Goal: Task Accomplishment & Management: Complete application form

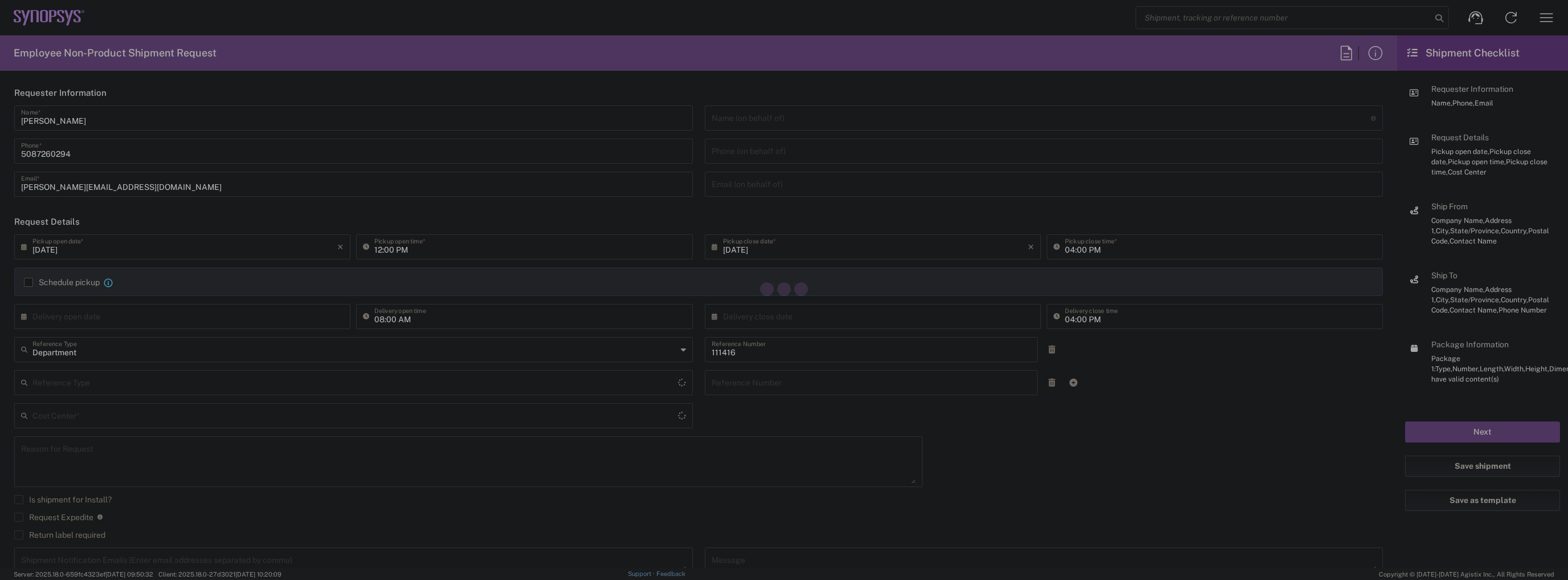
type input "US01, SIG, IT Platform Products 111416"
type input "[US_STATE]"
type input "[GEOGRAPHIC_DATA]"
type input "Delivered at Place"
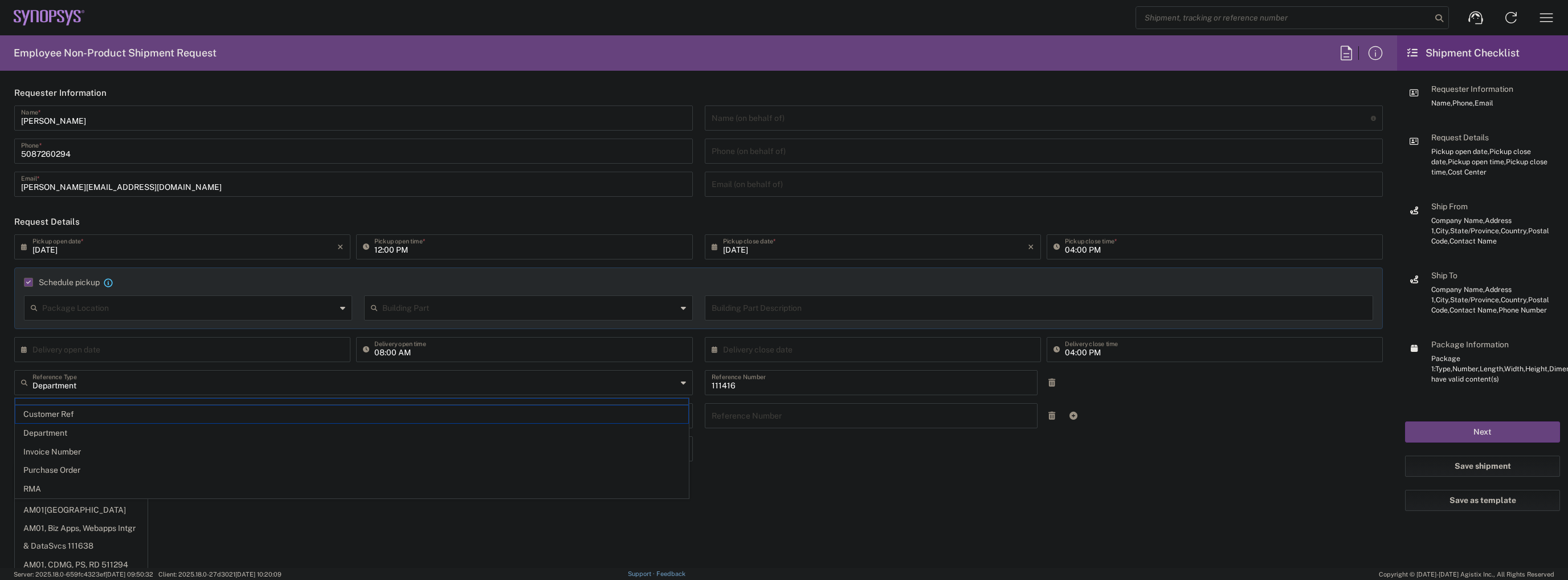
type input "[DATE]"
type input "05:00 PM"
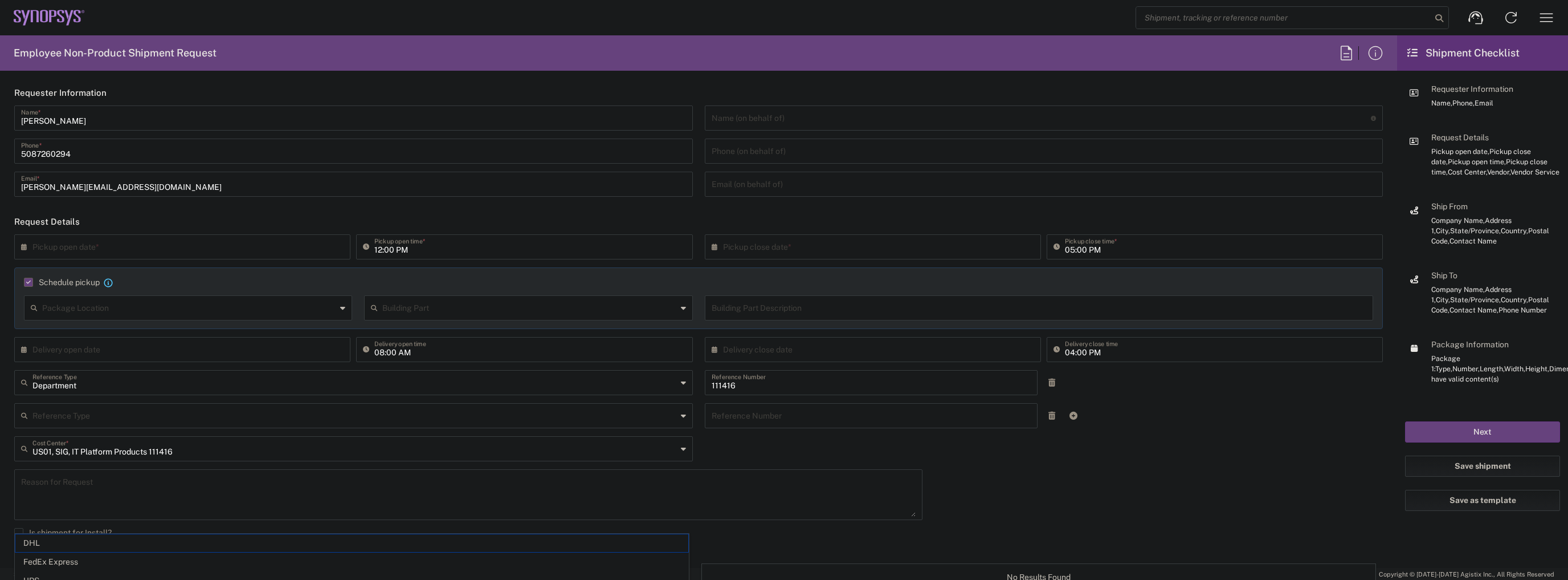
type input "Department"
type input "1"
type input "Marlboro US04"
type input "Sender/Shipper"
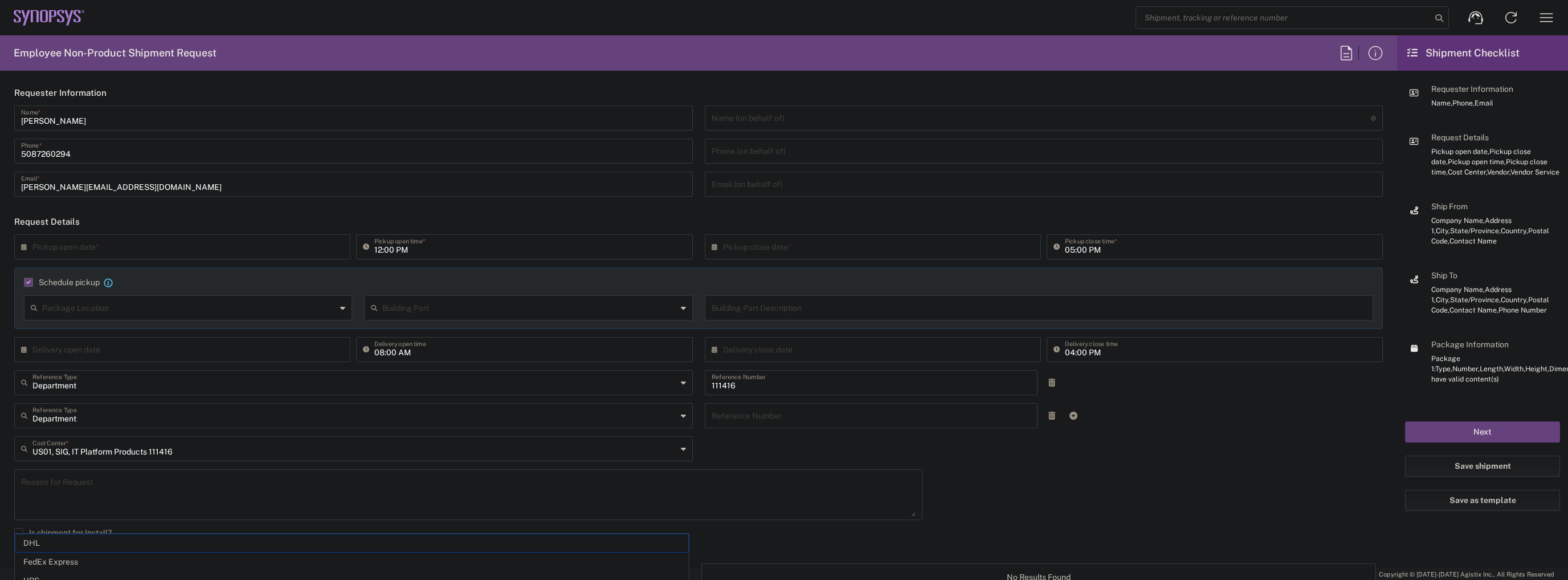
type input "FedEx Express"
type input "[US_STATE]"
type input "Large Box"
type input "2Day"
type textarea "Tech Refresh"
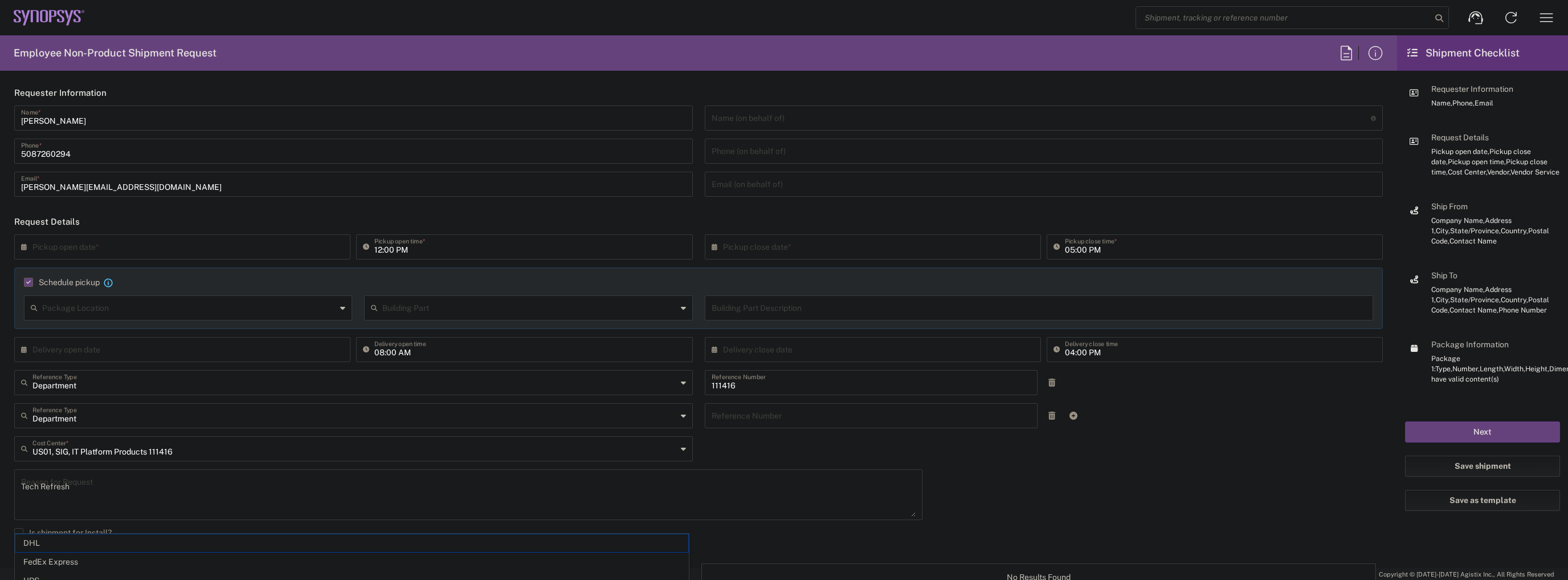
type input "5"
type input "Synopsys Inc"
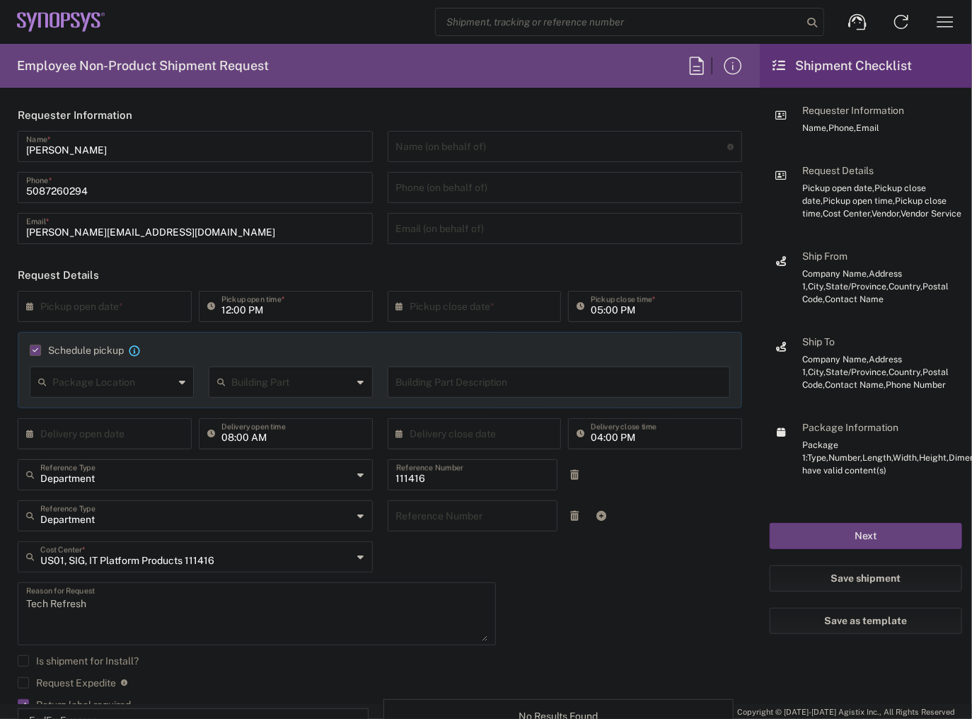
click at [31, 306] on icon at bounding box center [33, 306] width 14 height 23
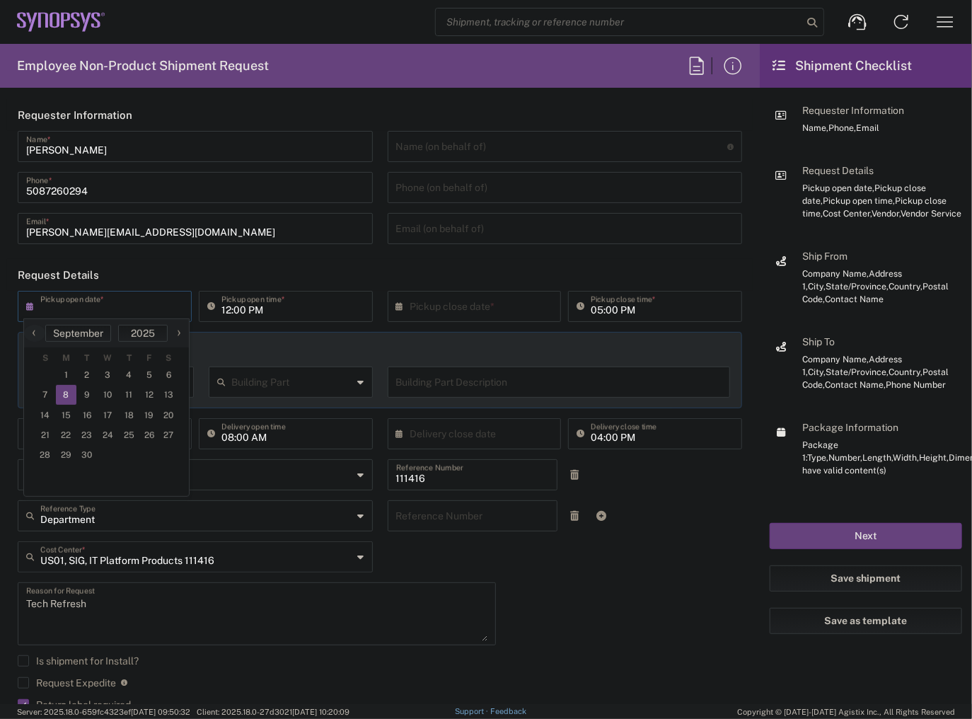
click at [65, 396] on span "8" at bounding box center [66, 395] width 21 height 20
type input "[DATE]"
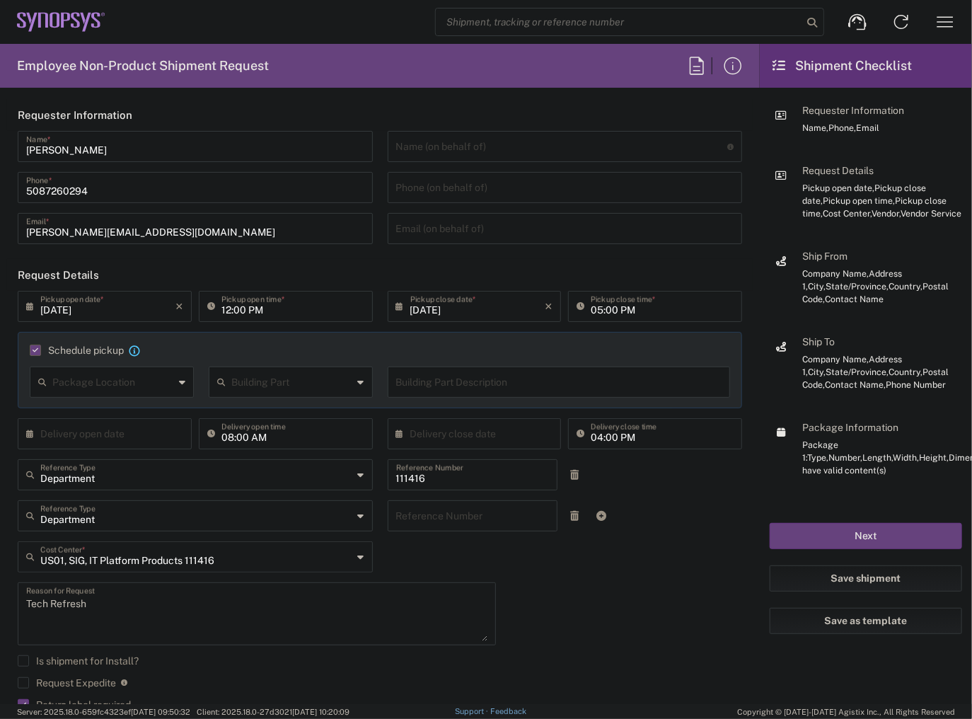
click at [221, 311] on input "12:00 PM" at bounding box center [292, 305] width 143 height 25
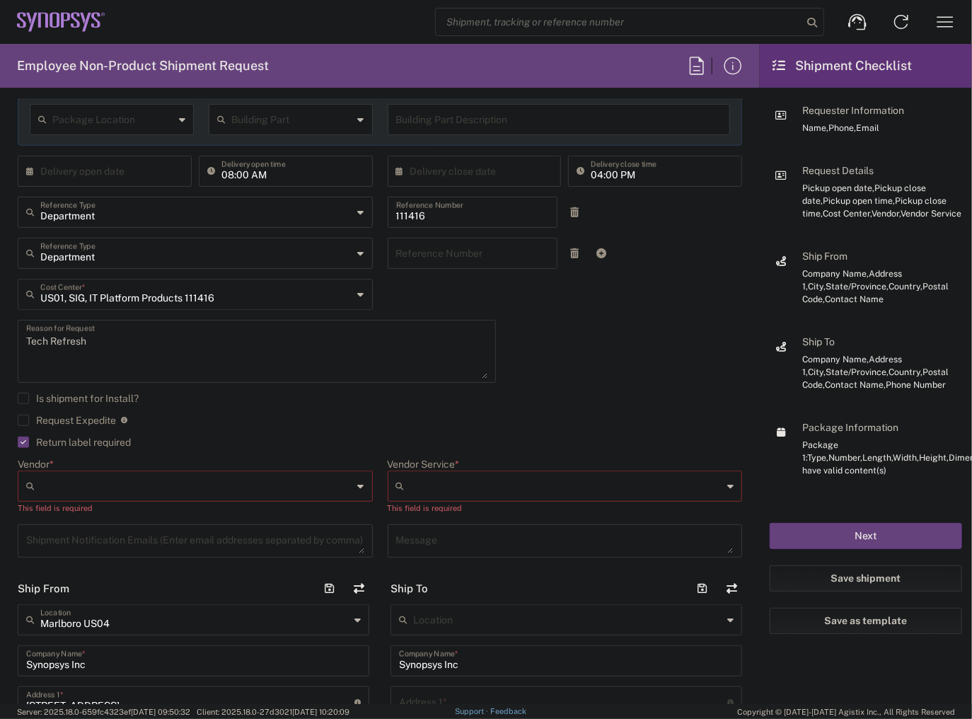
scroll to position [283, 0]
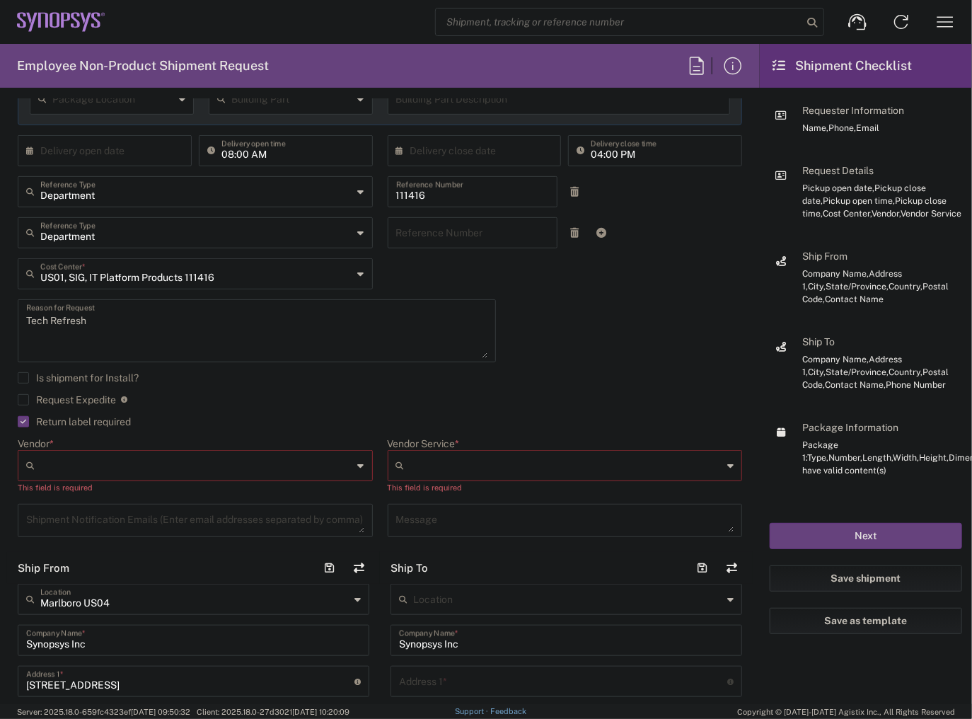
type input "02:00 PM"
click at [92, 466] on input "Vendor *" at bounding box center [196, 465] width 313 height 23
click at [71, 524] on span "FedEx Express" at bounding box center [193, 519] width 348 height 22
type input "FedEx Express"
click at [429, 456] on input "Vendor Service *" at bounding box center [566, 465] width 313 height 23
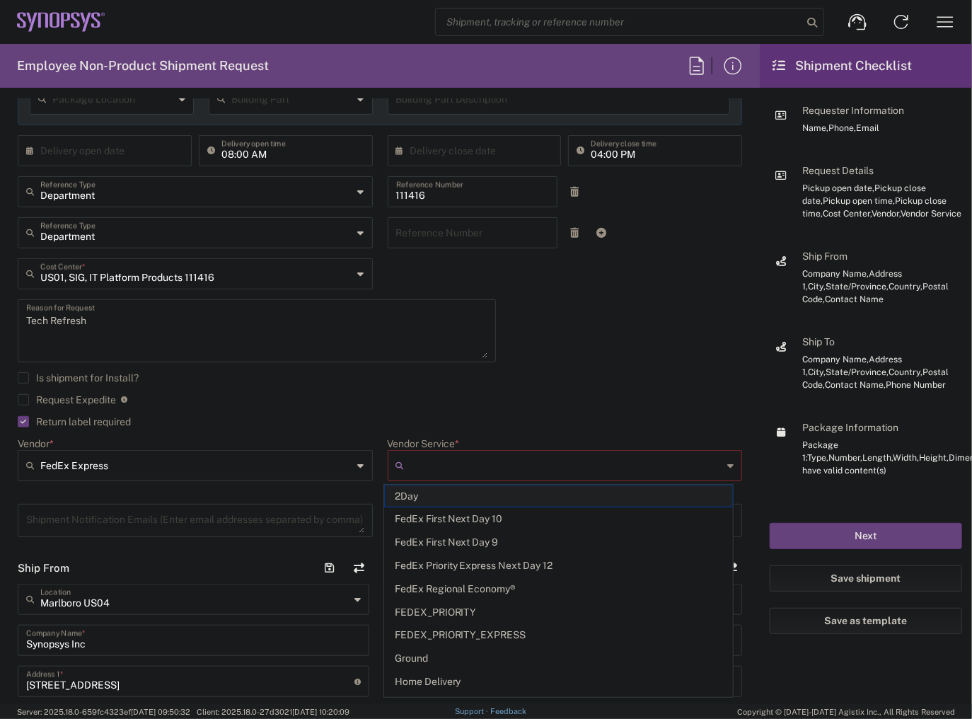
click at [427, 495] on span "2Day" at bounding box center [559, 496] width 348 height 22
type input "2Day"
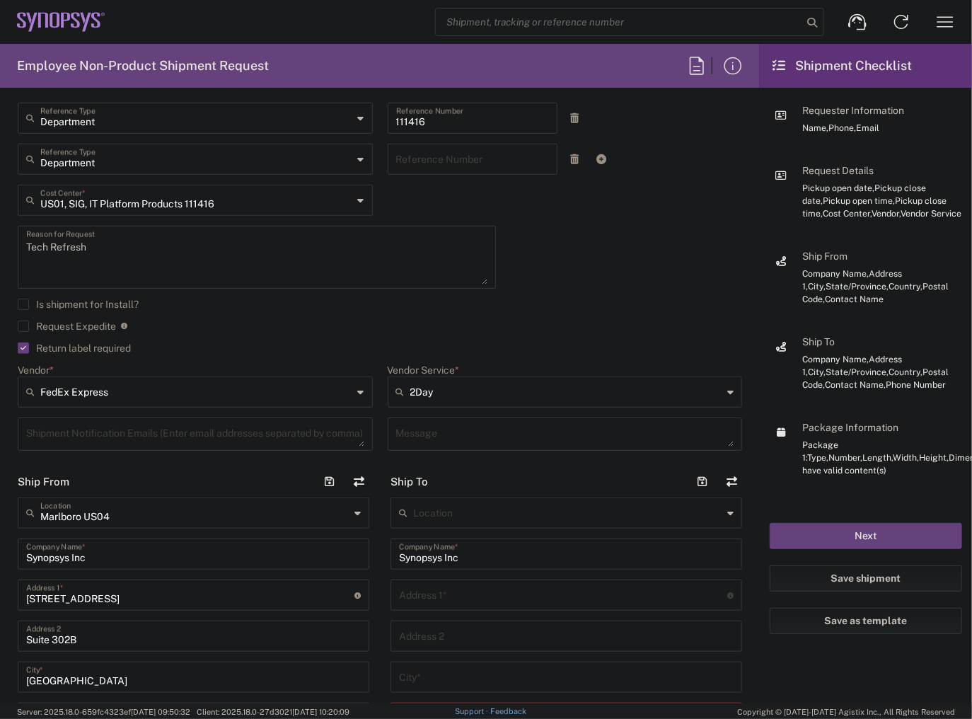
scroll to position [509, 0]
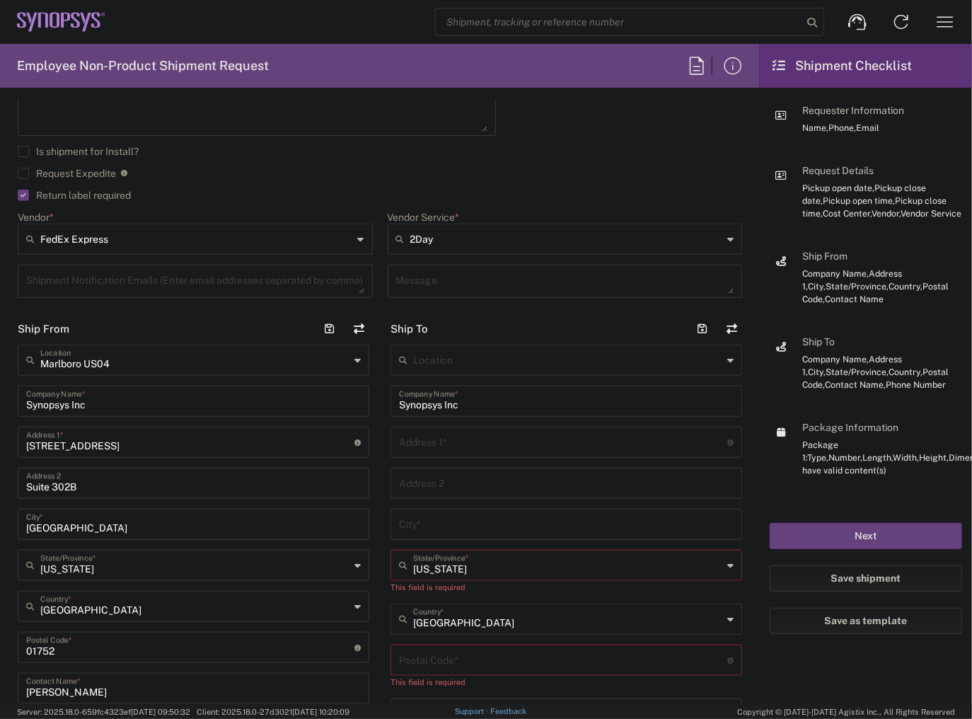
click at [423, 451] on input "text" at bounding box center [563, 441] width 328 height 25
paste input "[STREET_ADDRESS][PERSON_NAME],"
type input "[STREET_ADDRESS][PERSON_NAME]"
click at [442, 478] on input "text" at bounding box center [566, 482] width 335 height 25
click at [427, 468] on div "Address 2" at bounding box center [567, 483] width 352 height 31
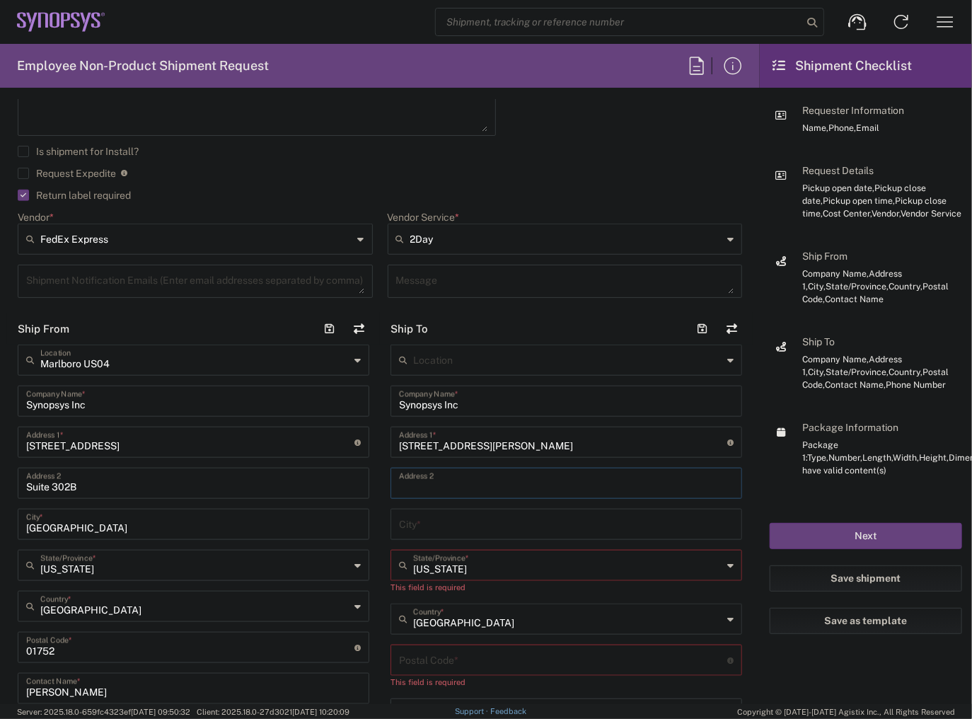
click at [433, 478] on input "text" at bounding box center [566, 482] width 335 height 25
paste input "Apt 3F"
type input "Apt 3F"
click at [427, 526] on input "text" at bounding box center [566, 523] width 335 height 25
click at [411, 526] on input "text" at bounding box center [566, 523] width 335 height 25
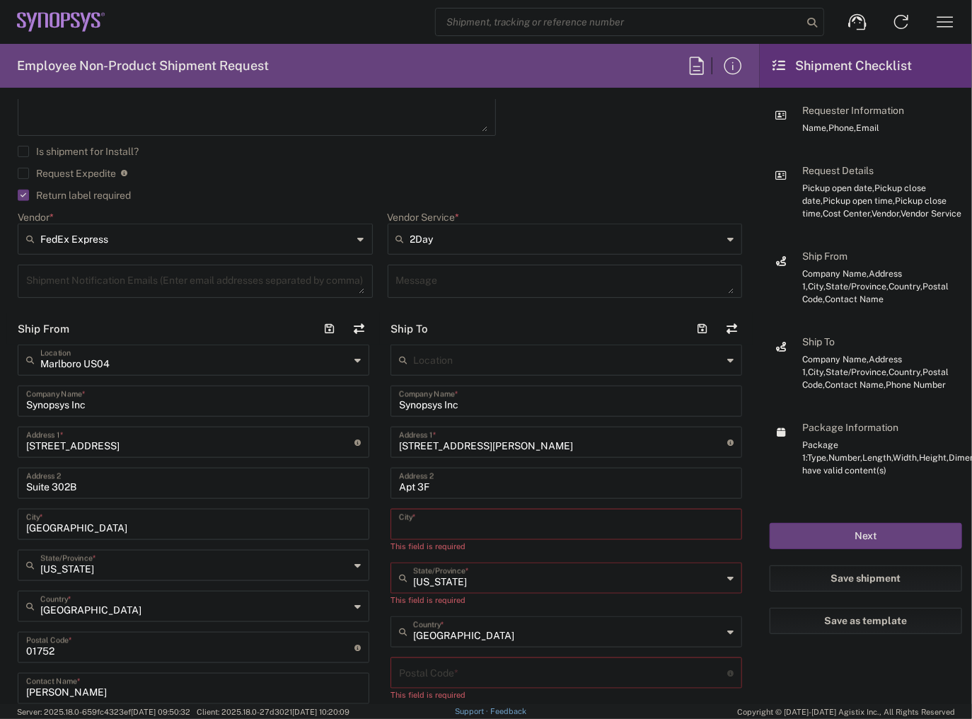
paste input "Golden"
type input "Golden"
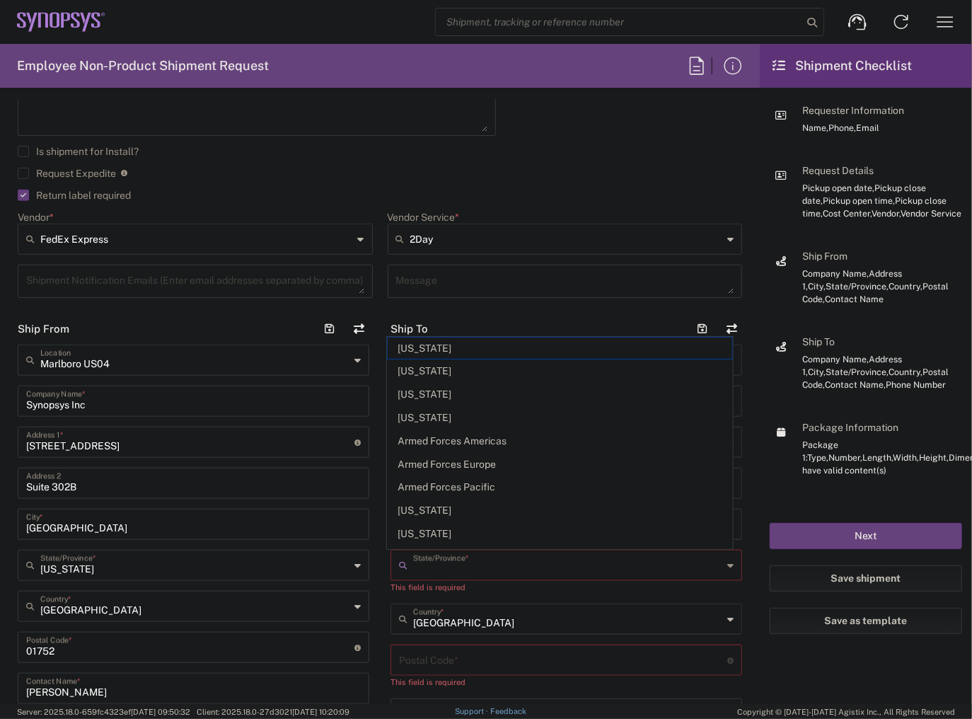
click at [487, 567] on input "text" at bounding box center [567, 564] width 309 height 25
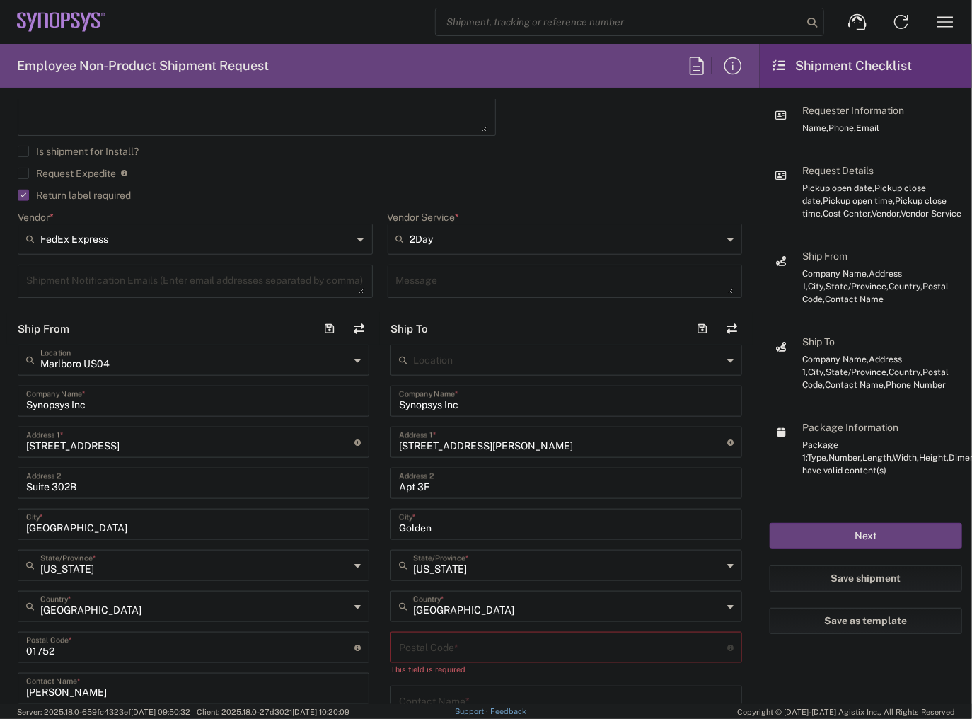
type input "[US_STATE]"
click at [412, 647] on input "undefined" at bounding box center [563, 646] width 328 height 25
paste input "80401"
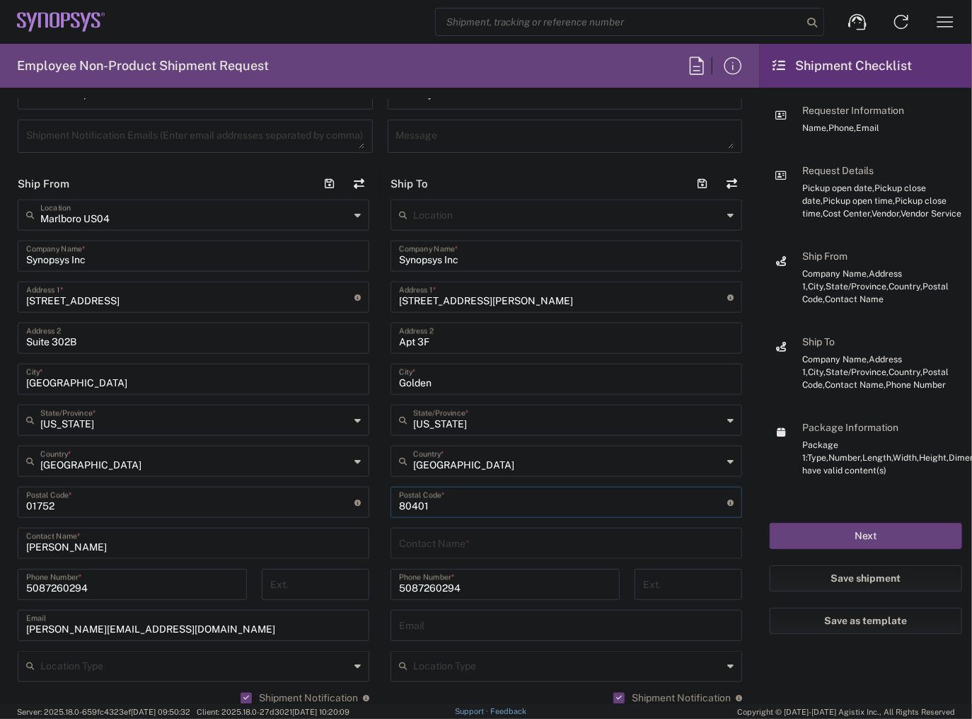
scroll to position [679, 0]
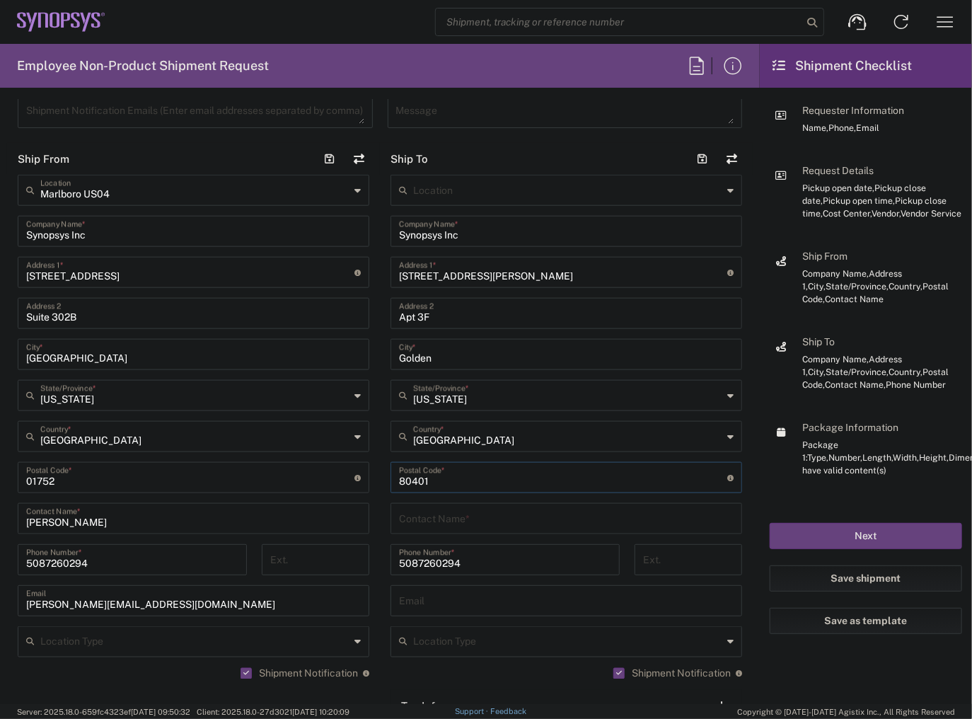
type input "80401"
click at [429, 526] on input "text" at bounding box center [566, 517] width 335 height 25
click at [455, 522] on input "text" at bounding box center [566, 517] width 335 height 25
click at [429, 620] on input "text" at bounding box center [566, 612] width 335 height 25
drag, startPoint x: 466, startPoint y: 579, endPoint x: 283, endPoint y: 560, distance: 184.2
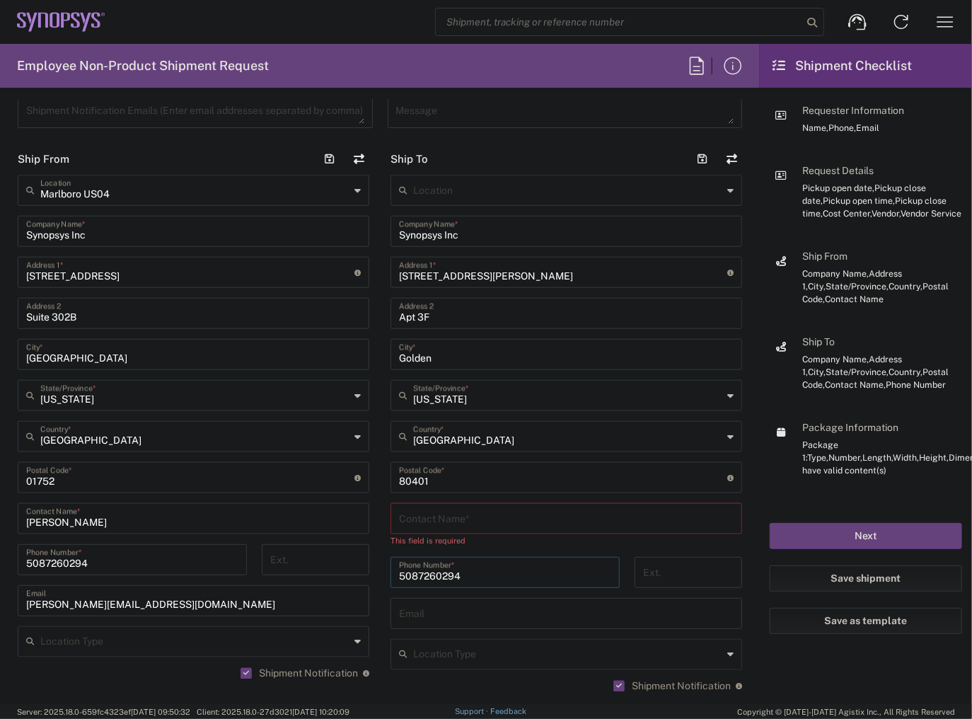
click at [290, 562] on div "Ship From [GEOGRAPHIC_DATA] [GEOGRAPHIC_DATA] Location [GEOGRAPHIC_DATA] US04 S…" at bounding box center [380, 464] width 746 height 642
paste input "[PHONE_NUMBER]"
type input "8302374812"
click at [417, 529] on input "text" at bounding box center [566, 517] width 335 height 25
click at [461, 521] on input "text" at bounding box center [566, 517] width 335 height 25
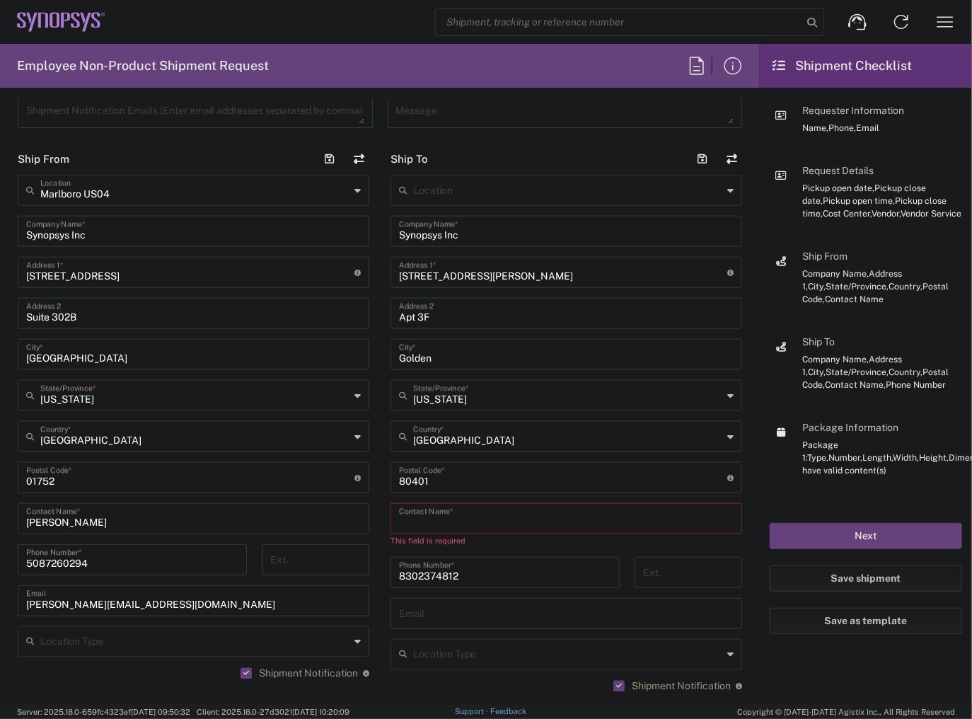
paste input "[PERSON_NAME]"
type input "[PERSON_NAME]"
click at [413, 609] on input "text" at bounding box center [566, 599] width 335 height 25
click at [478, 642] on input "text" at bounding box center [567, 640] width 309 height 25
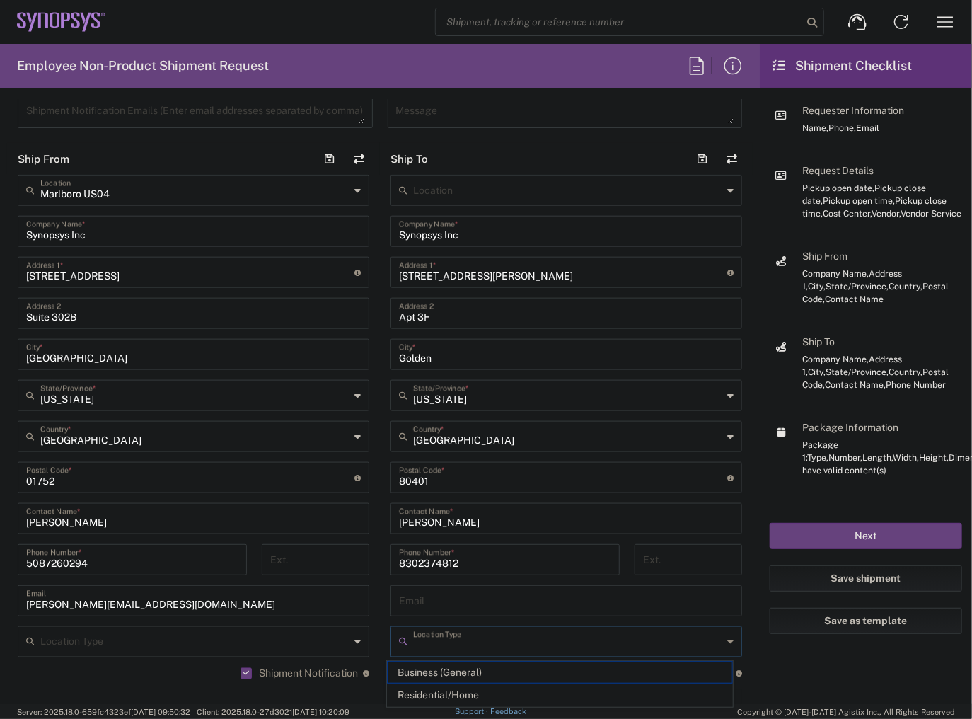
click at [458, 604] on input "text" at bounding box center [566, 599] width 335 height 25
paste input "[PERSON_NAME][EMAIL_ADDRESS][PERSON_NAME][DOMAIN_NAME]"
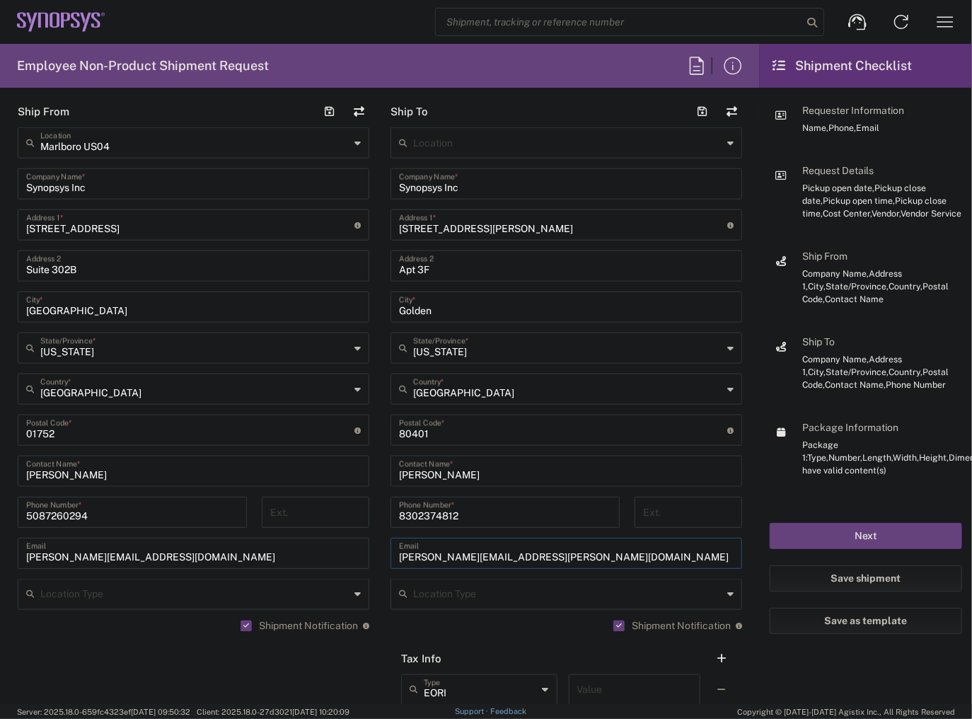
scroll to position [849, 0]
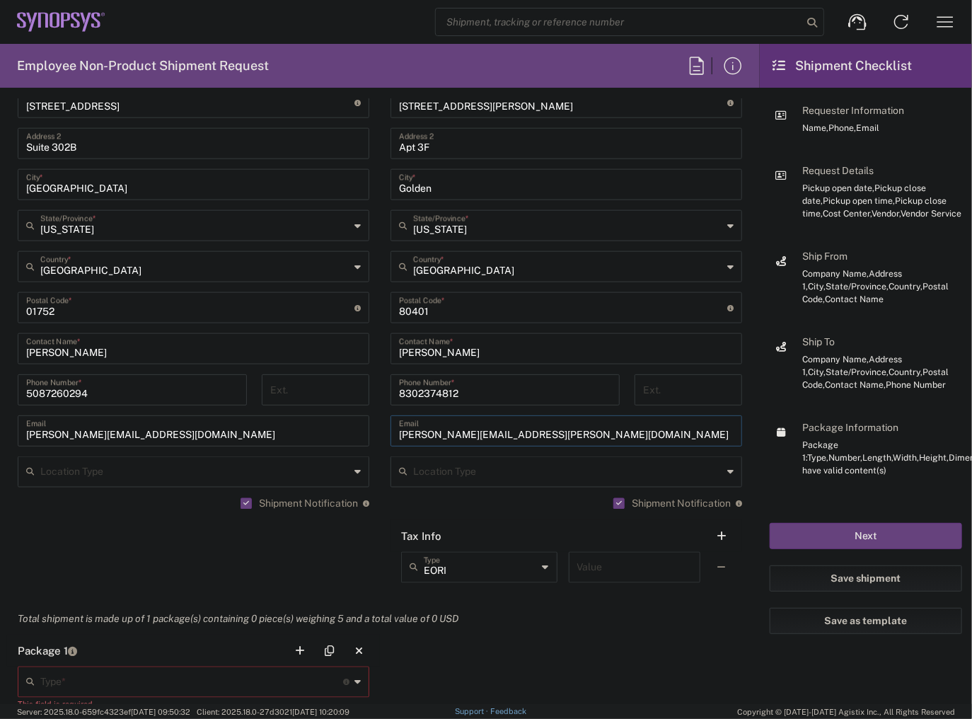
type input "[PERSON_NAME][EMAIL_ADDRESS][PERSON_NAME][DOMAIN_NAME]"
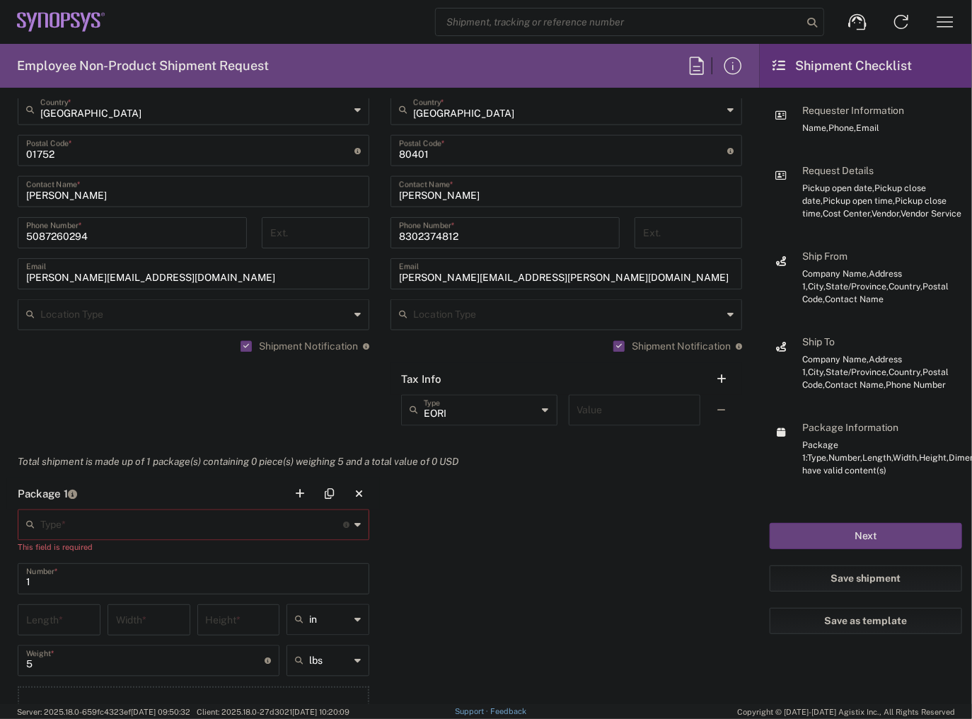
scroll to position [1019, 0]
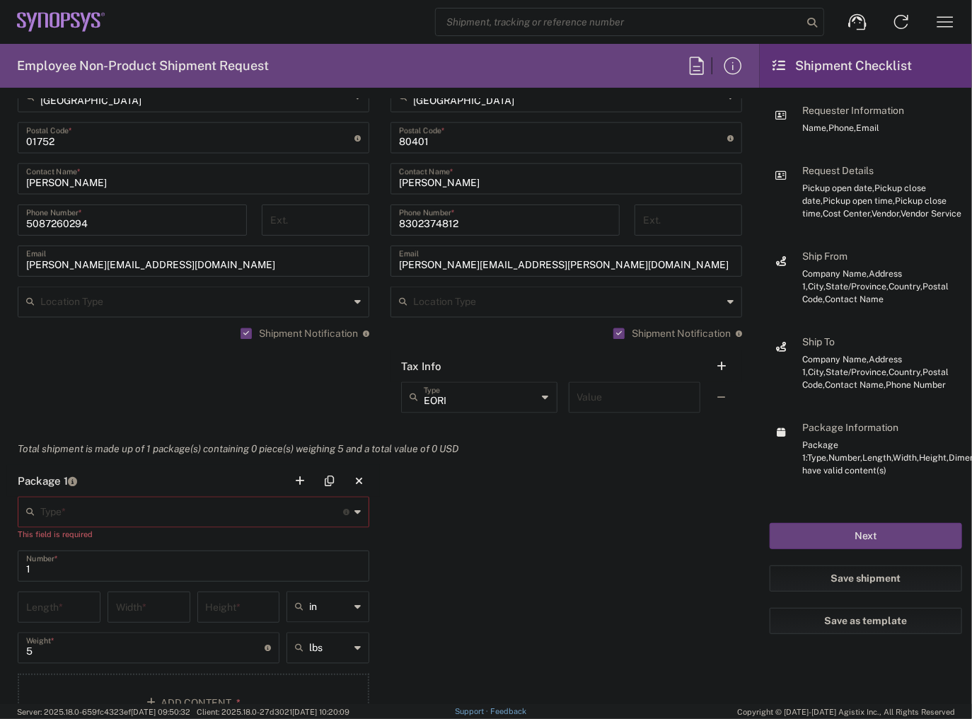
click at [85, 520] on input "text" at bounding box center [191, 511] width 303 height 25
click at [81, 487] on span "Large Box" at bounding box center [191, 486] width 345 height 22
type input "Large Box"
type input "17.5"
type input "12.5"
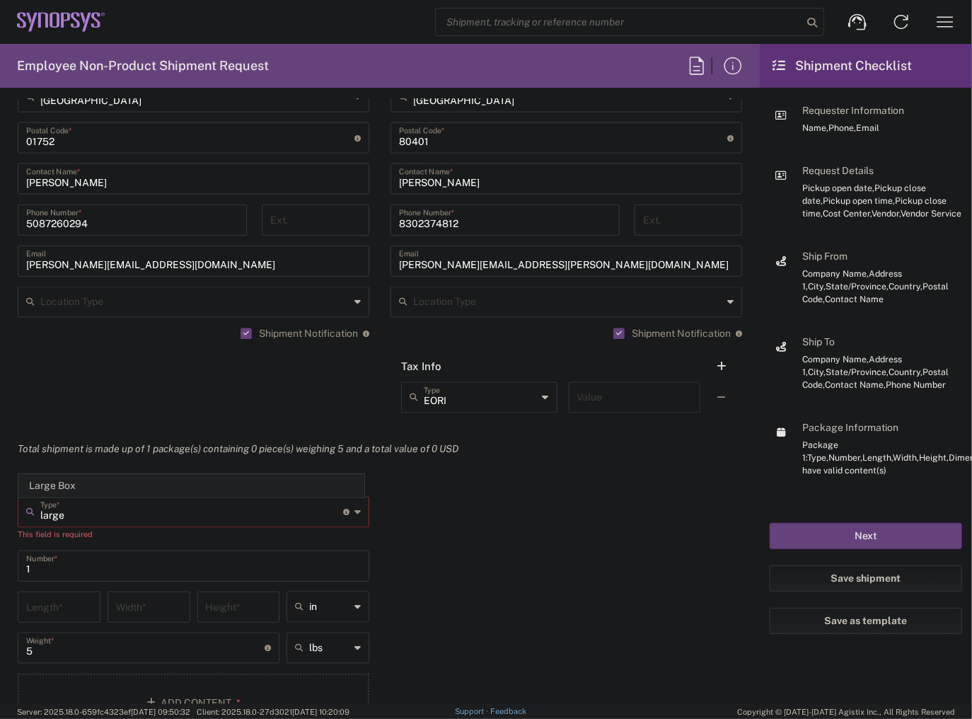
type input "3"
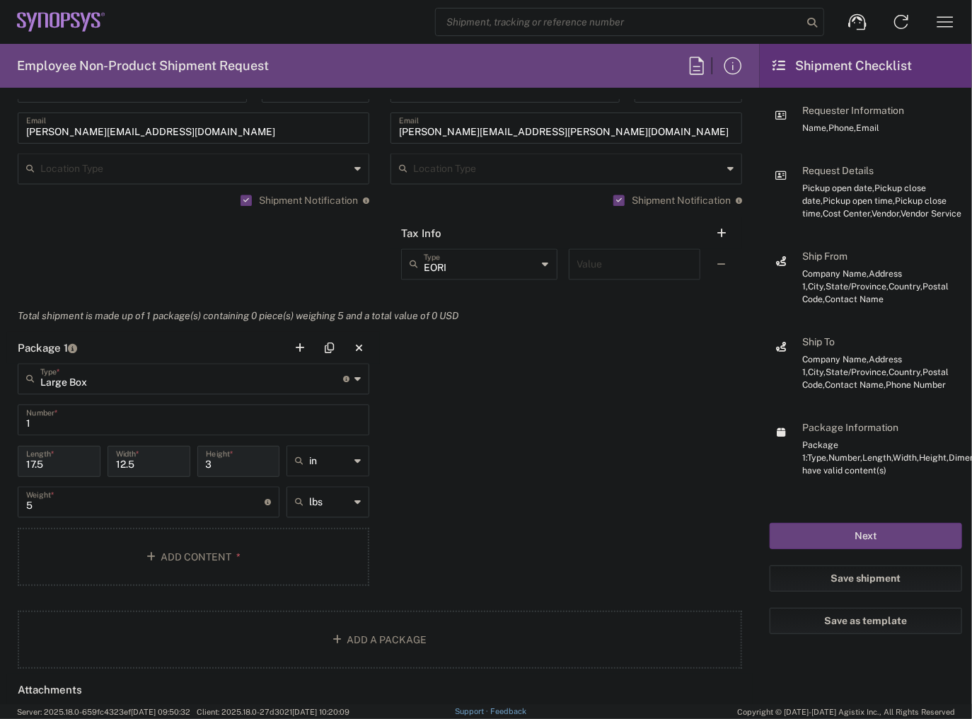
scroll to position [1189, 0]
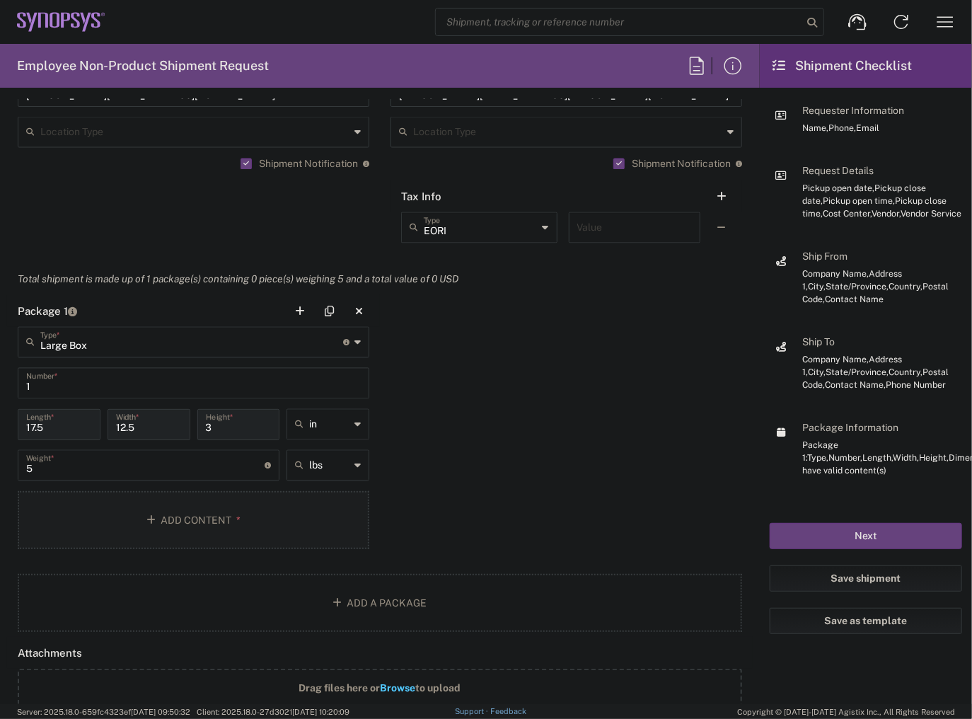
click at [187, 533] on button "Add Content *" at bounding box center [194, 520] width 352 height 58
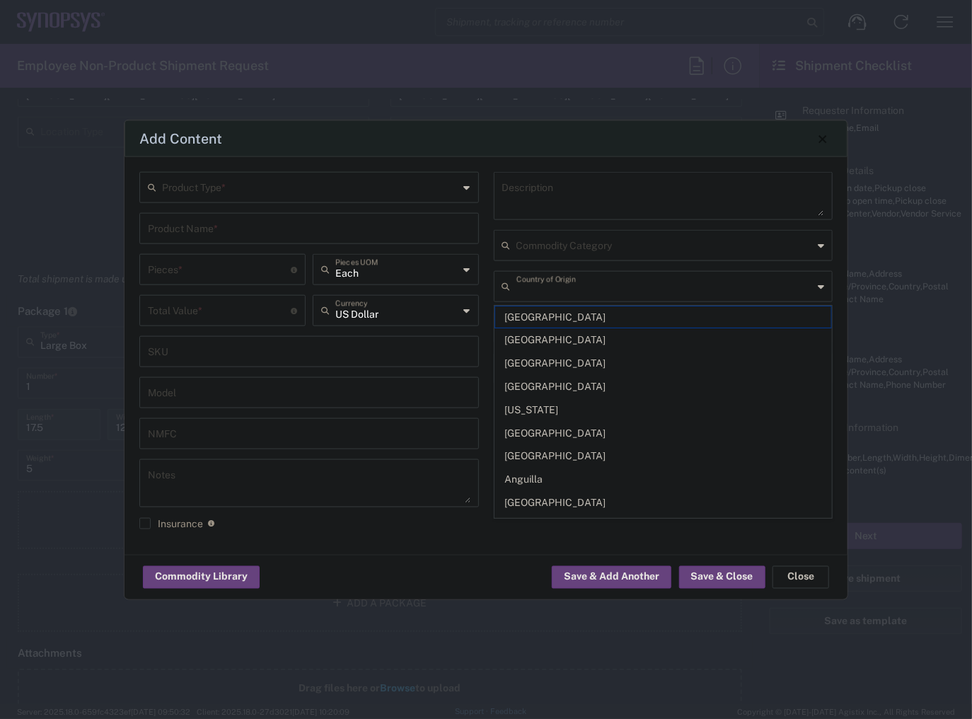
type input "[GEOGRAPHIC_DATA]"
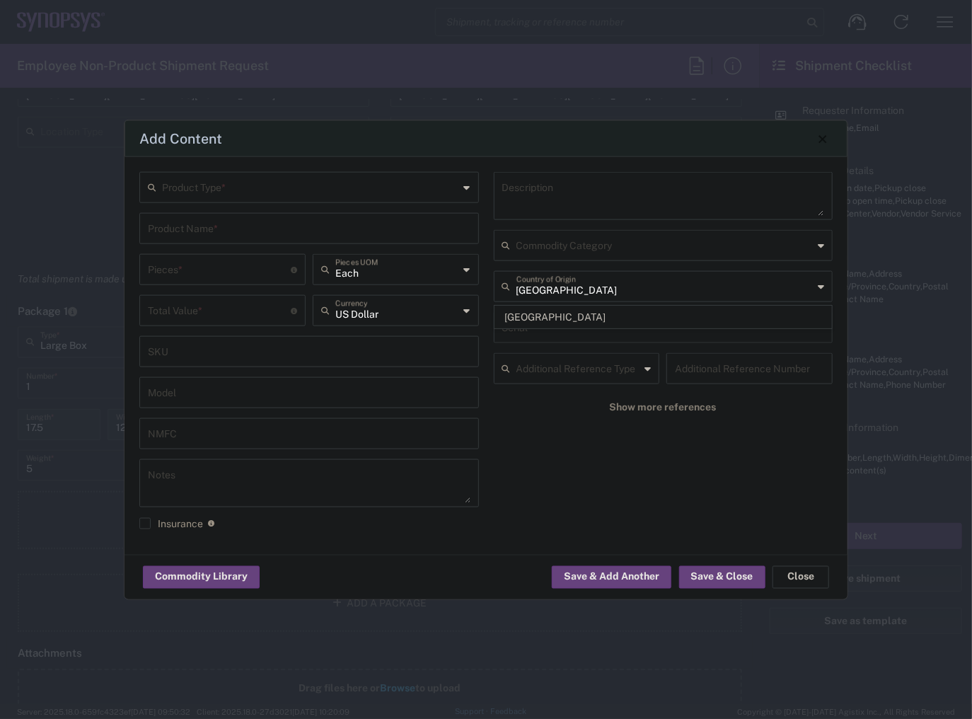
click at [284, 198] on input "text" at bounding box center [310, 186] width 297 height 25
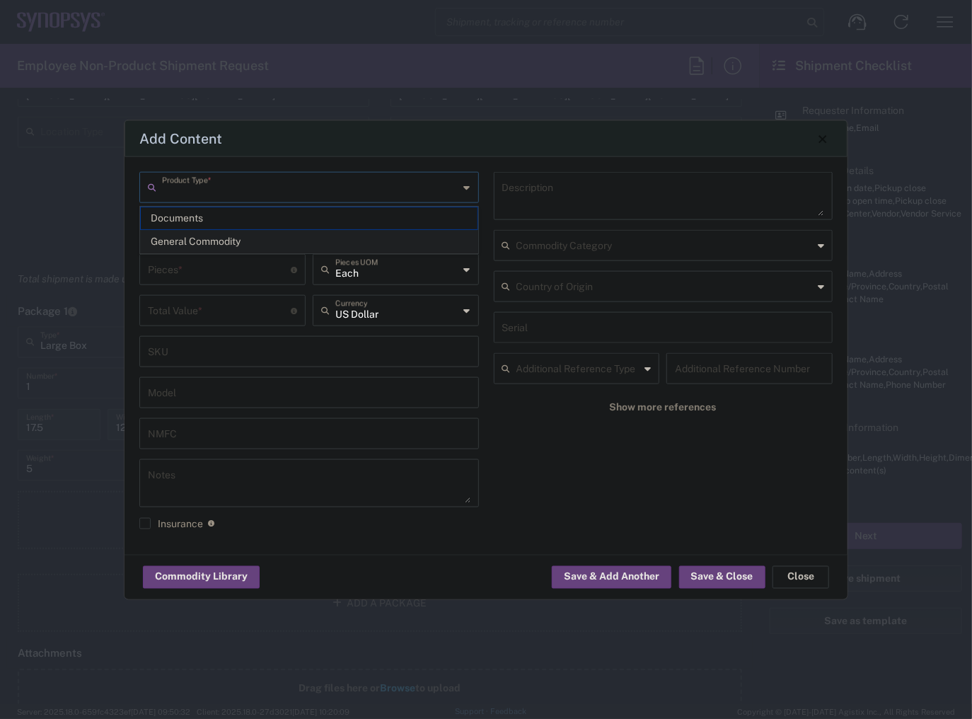
click at [251, 243] on span "General Commodity" at bounding box center [309, 242] width 337 height 22
type input "General Commodity"
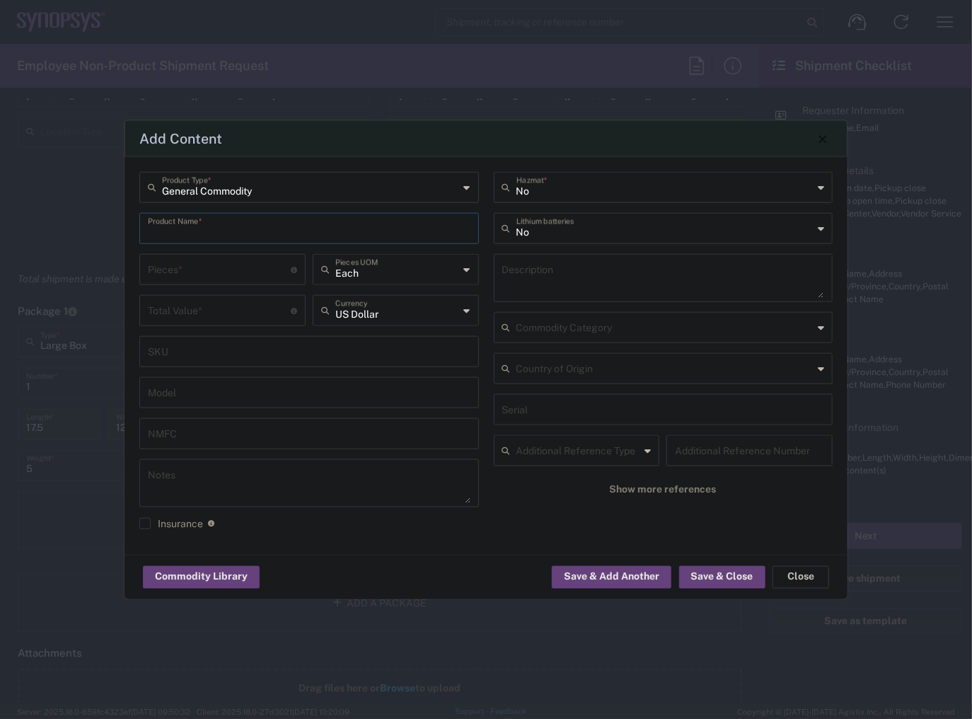
click at [266, 236] on input "text" at bounding box center [309, 227] width 323 height 25
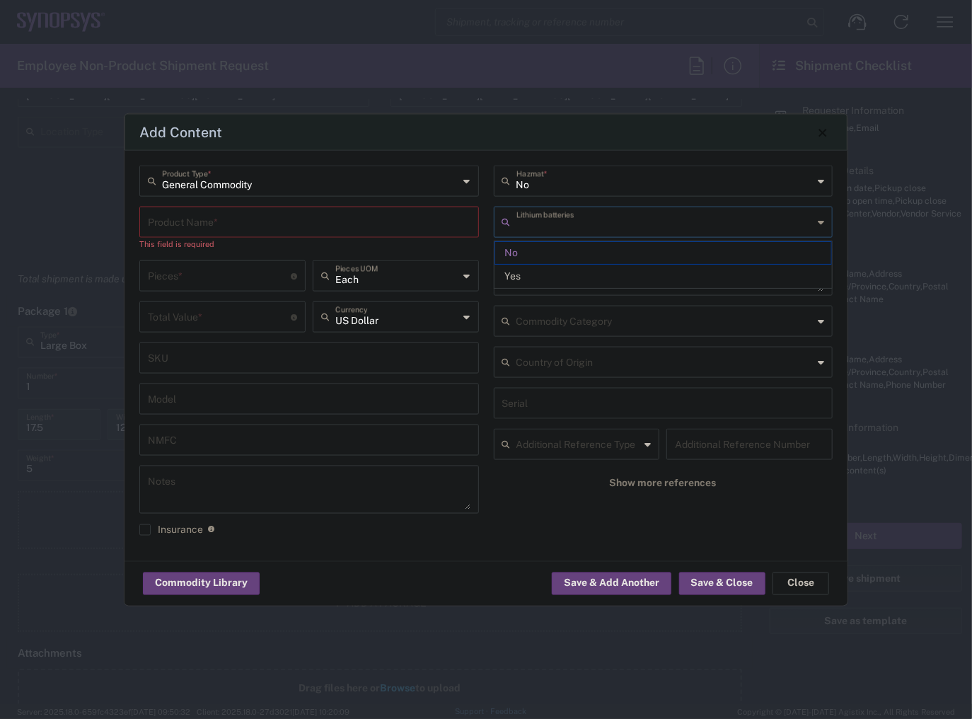
click at [582, 232] on input "text" at bounding box center [664, 221] width 297 height 25
click at [538, 277] on span "Yes" at bounding box center [663, 276] width 337 height 22
type input "Yes"
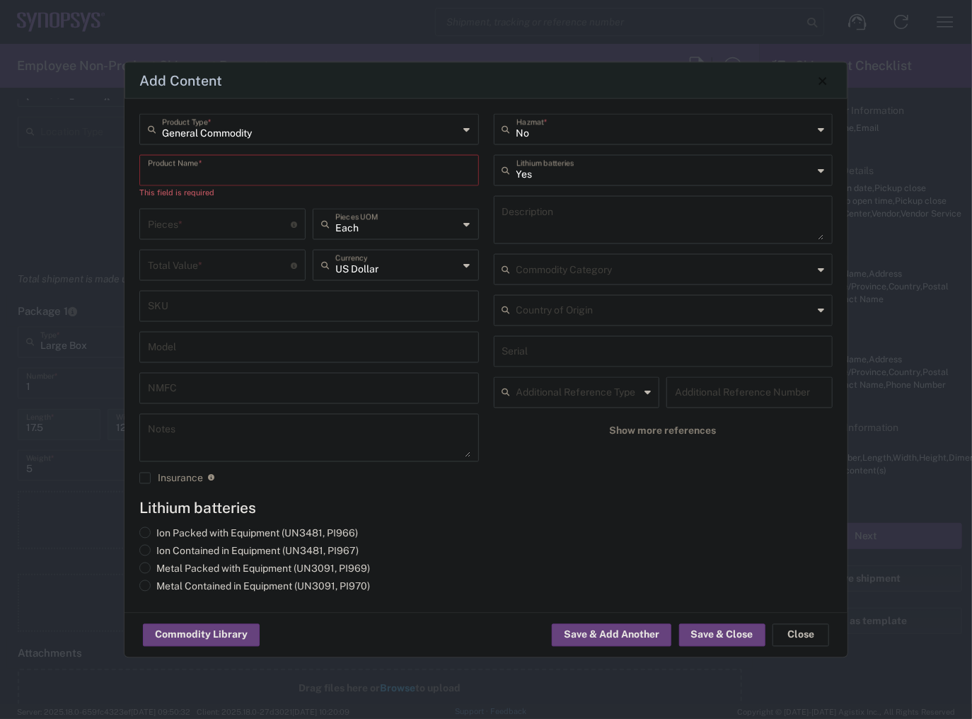
click at [228, 173] on input "text" at bounding box center [309, 169] width 323 height 25
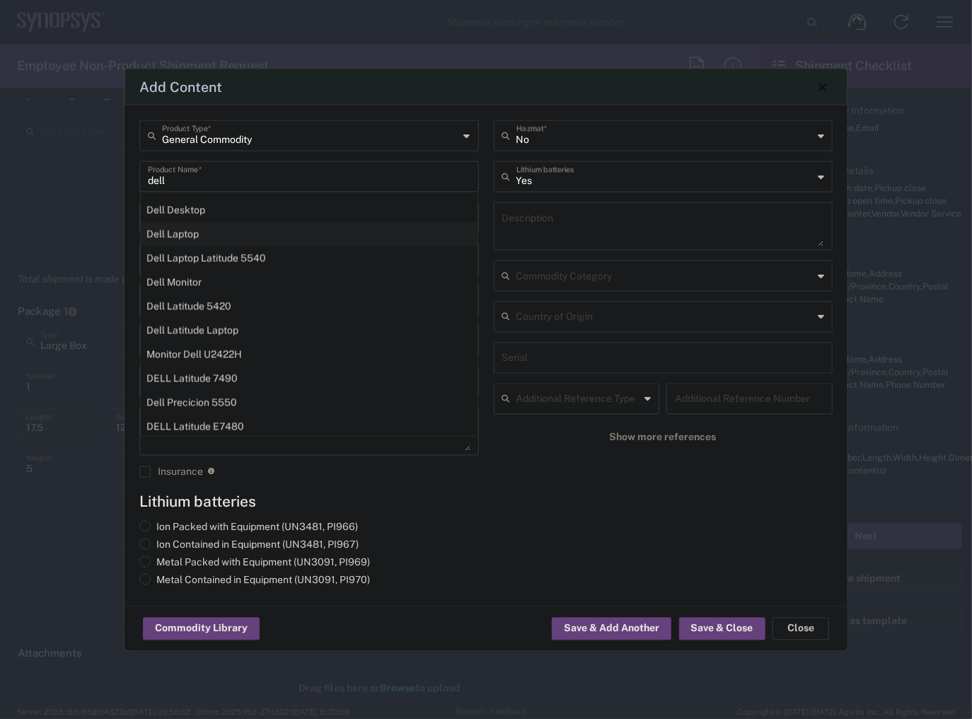
click at [202, 231] on div "Dell Laptop" at bounding box center [309, 234] width 337 height 24
type input "Dell Laptop"
type textarea "Dell Laptop"
type input "No"
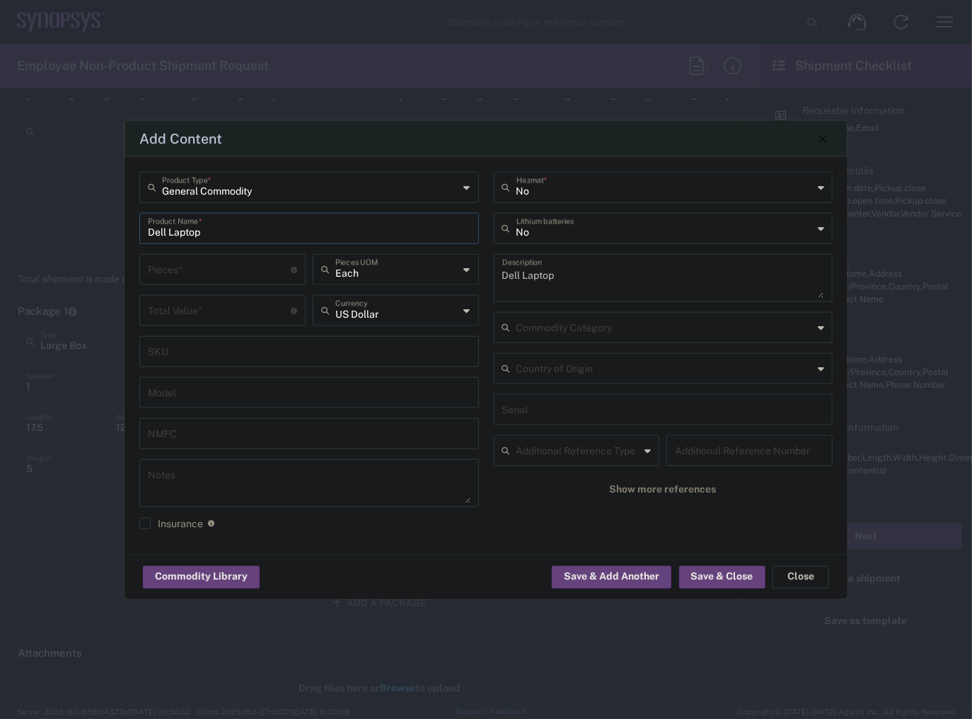
click at [225, 271] on input "number" at bounding box center [219, 268] width 143 height 25
type input "1"
click at [221, 311] on input "number" at bounding box center [219, 309] width 143 height 25
type input "950"
click at [532, 519] on div "No Hazmat * No Lithium batteries Dell Laptop Description Commodity Category Cou…" at bounding box center [663, 356] width 354 height 368
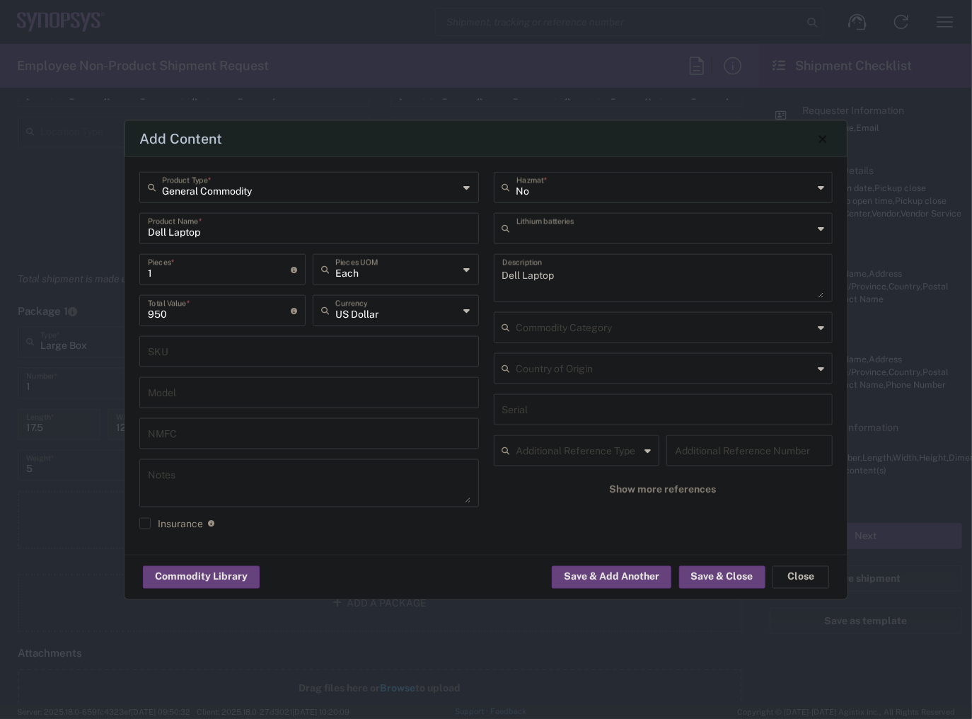
click at [546, 235] on input "text" at bounding box center [664, 227] width 297 height 25
click at [535, 271] on li "Yes" at bounding box center [664, 282] width 338 height 23
type input "Yes"
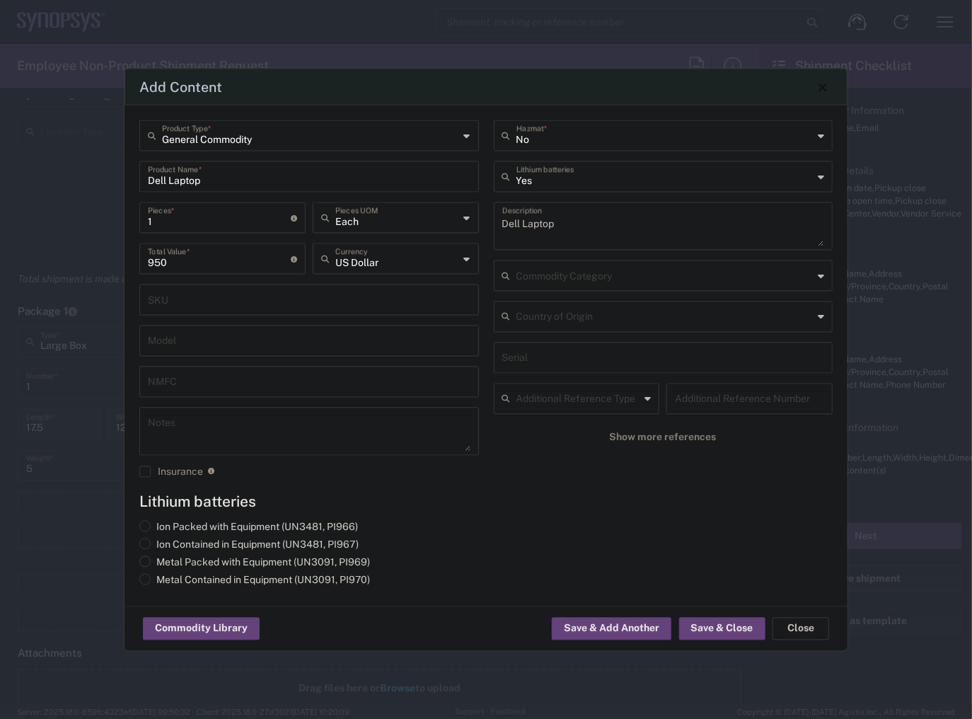
click at [189, 563] on label "Metal Packed with Equipment (UN3091, PI969)" at bounding box center [254, 562] width 231 height 13
click at [166, 563] on input "Metal Packed with Equipment (UN3091, PI969)" at bounding box center [160, 560] width 9 height 9
radio input "true"
click at [707, 634] on button "Save & Close" at bounding box center [722, 629] width 86 height 23
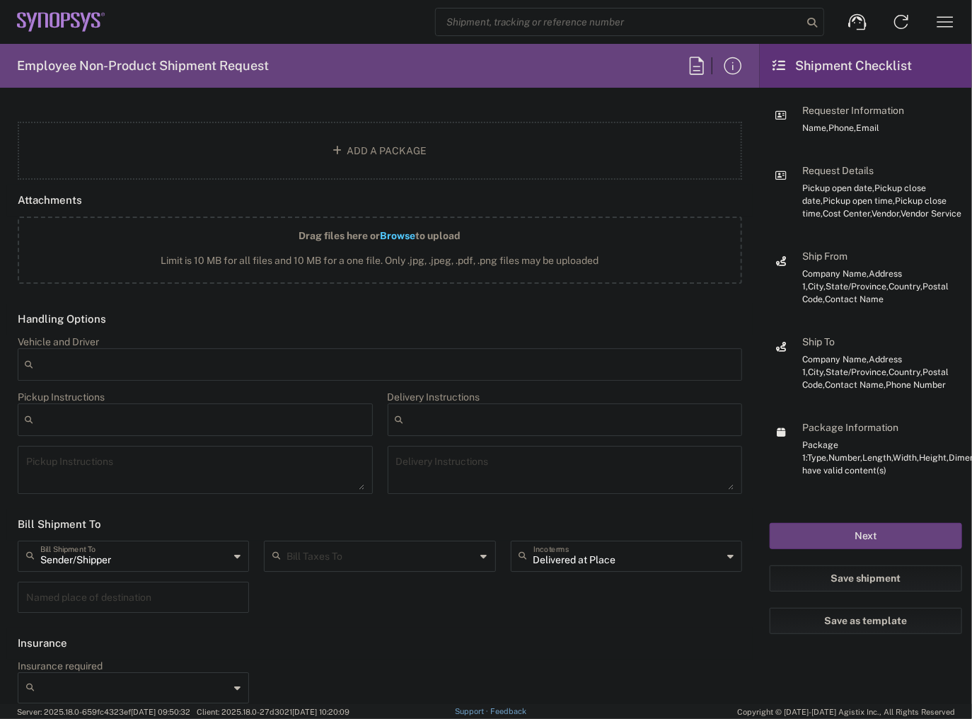
scroll to position [1739, 0]
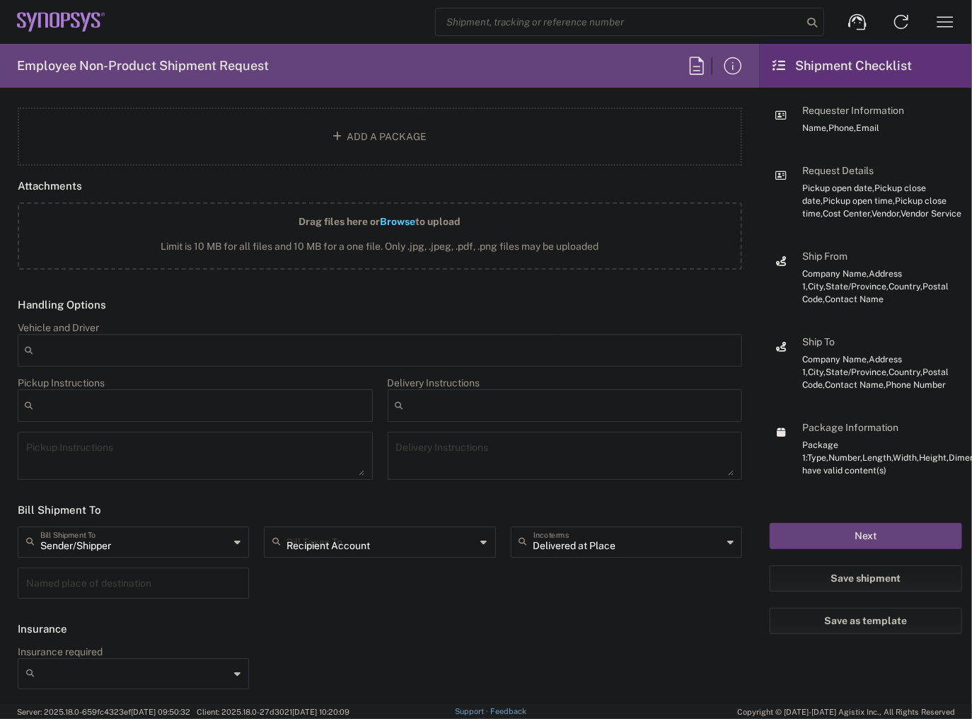
click at [373, 550] on input "Recipient Account" at bounding box center [381, 541] width 189 height 25
click at [347, 594] on span "Sender/Shipper" at bounding box center [375, 595] width 226 height 22
type input "Sender/Shipper"
click at [835, 538] on button "Next" at bounding box center [866, 536] width 192 height 26
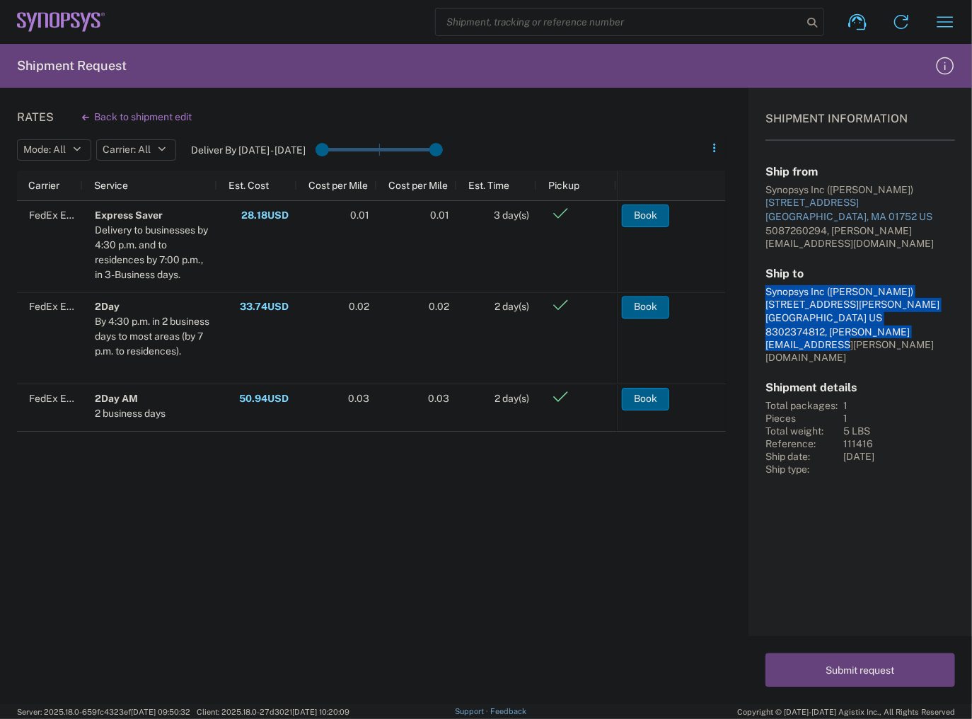
drag, startPoint x: 903, startPoint y: 333, endPoint x: 765, endPoint y: 277, distance: 148.6
click at [765, 277] on div "Shipment Information Ship from Synopsys Inc ([PERSON_NAME]) [STREET_ADDRESS] US…" at bounding box center [861, 282] width 224 height 388
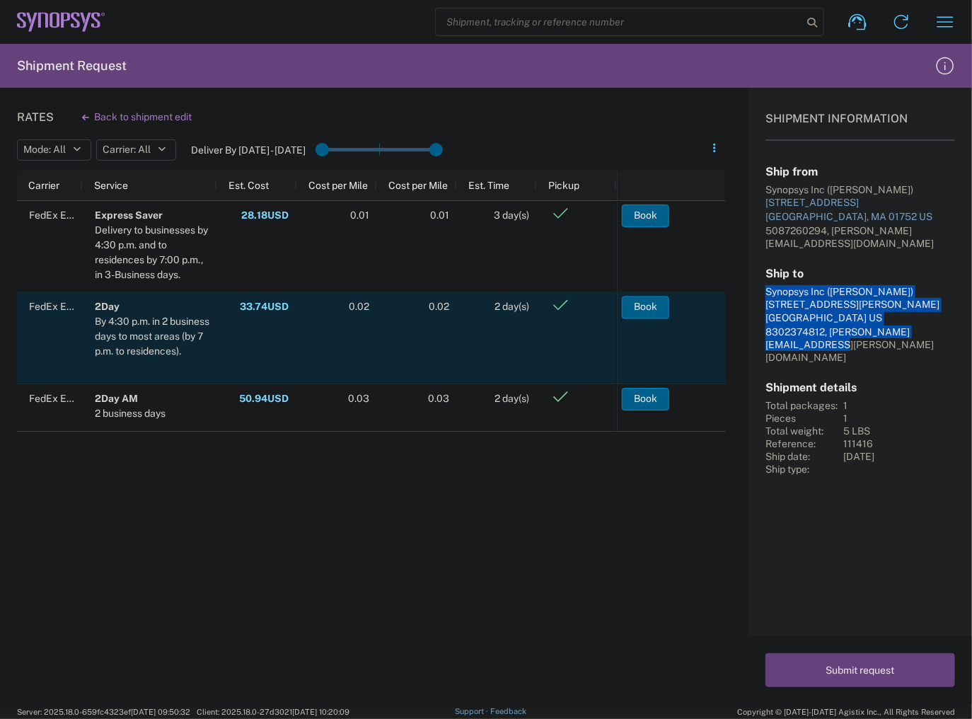
copy div "Synopsys Inc ([PERSON_NAME]) [STREET_ADDRESS][PERSON_NAME] US 8302374812, [PERS…"
click at [650, 308] on button "Book" at bounding box center [645, 307] width 47 height 23
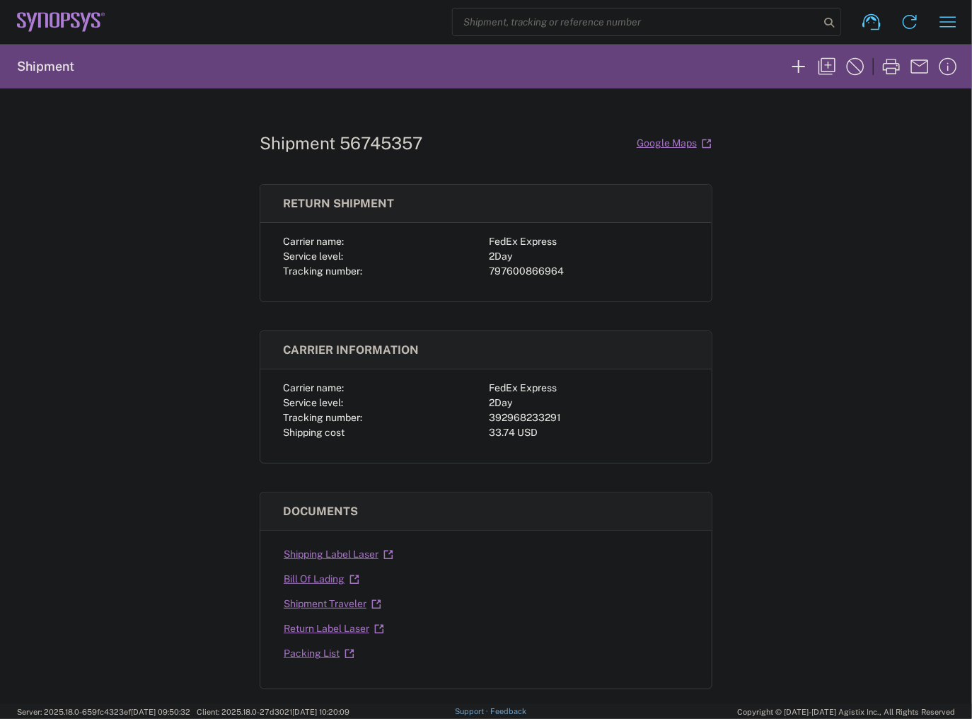
click at [538, 267] on div "797600866964" at bounding box center [589, 271] width 200 height 15
copy div "797600866964"
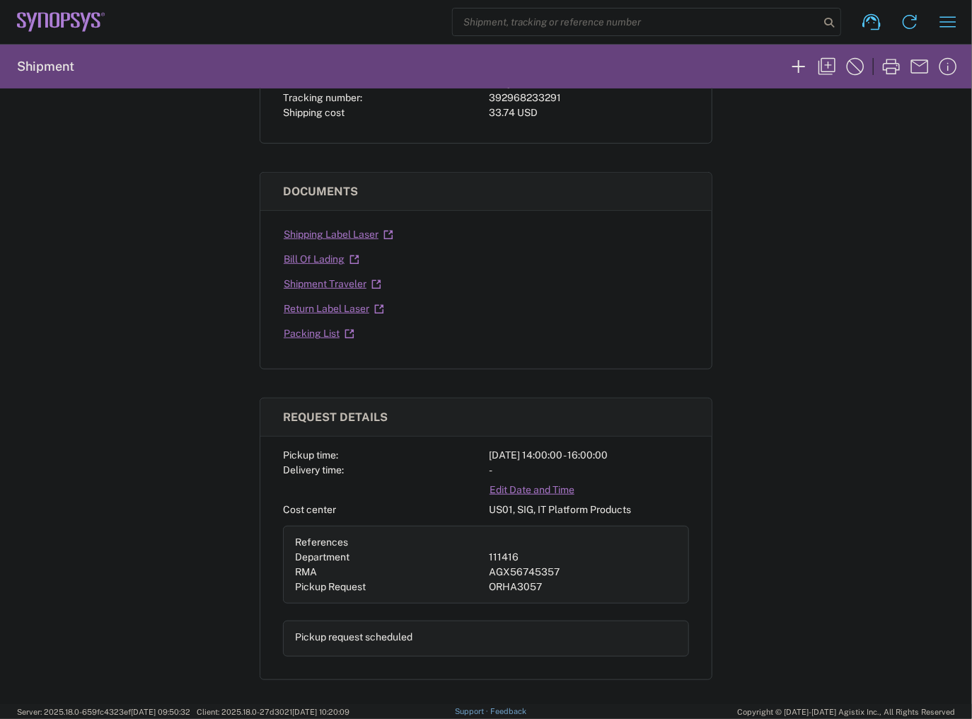
scroll to position [340, 0]
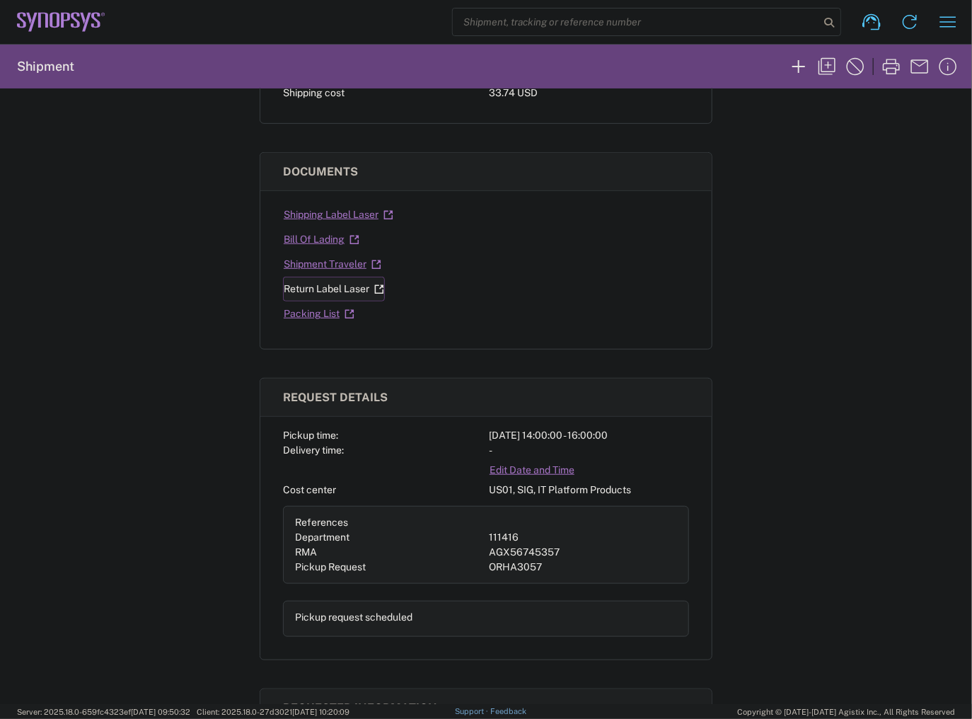
click at [340, 282] on link "Return Label Laser" at bounding box center [334, 289] width 102 height 25
click at [329, 212] on link "Shipping Label Laser" at bounding box center [338, 214] width 111 height 25
